Goal: Check status: Check status

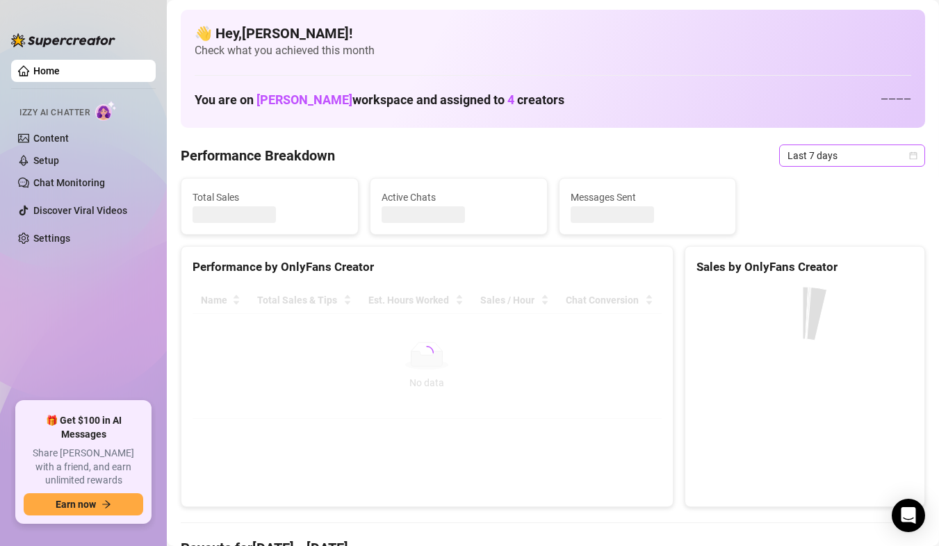
click at [901, 150] on span "Last 7 days" at bounding box center [852, 155] width 129 height 21
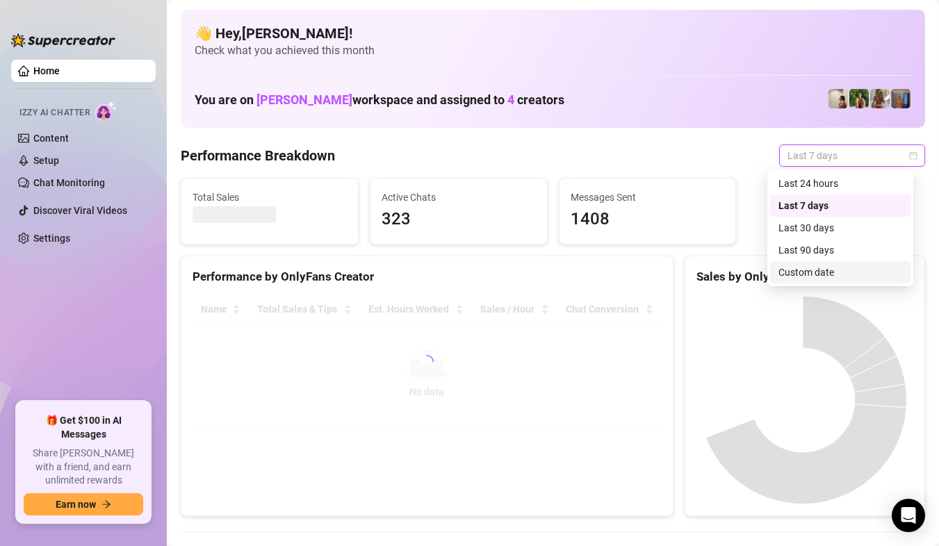
click at [852, 277] on div "Custom date" at bounding box center [841, 272] width 124 height 15
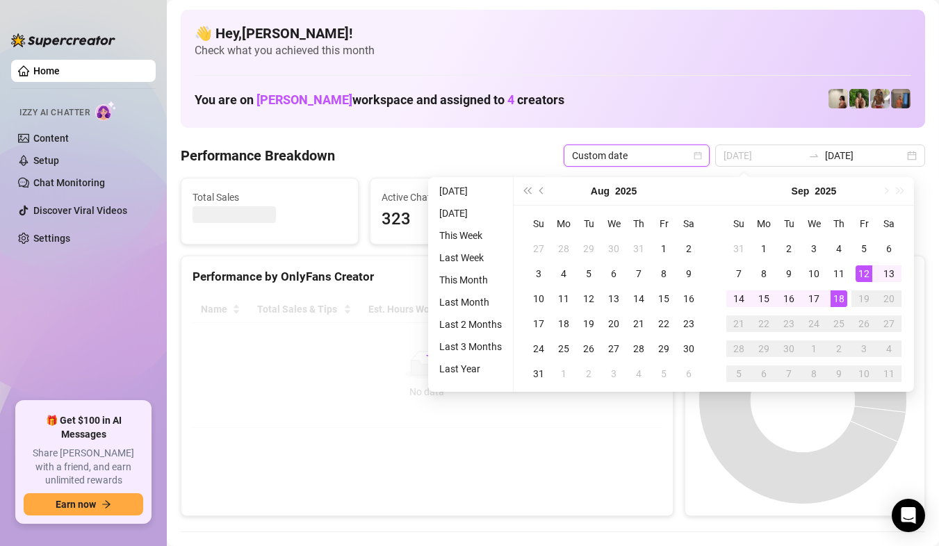
type input "[DATE]"
click at [839, 296] on div "18" at bounding box center [839, 299] width 17 height 17
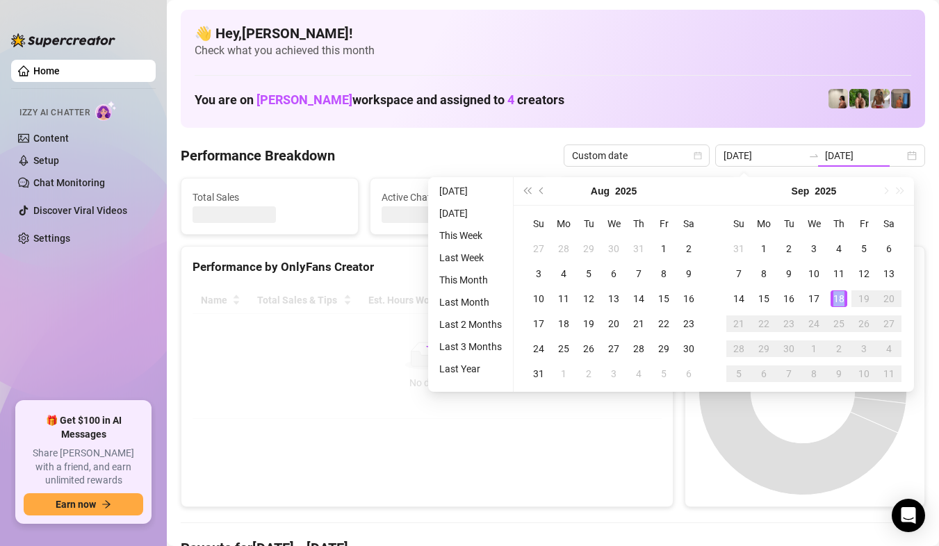
type input "[DATE]"
